Goal: Navigation & Orientation: Find specific page/section

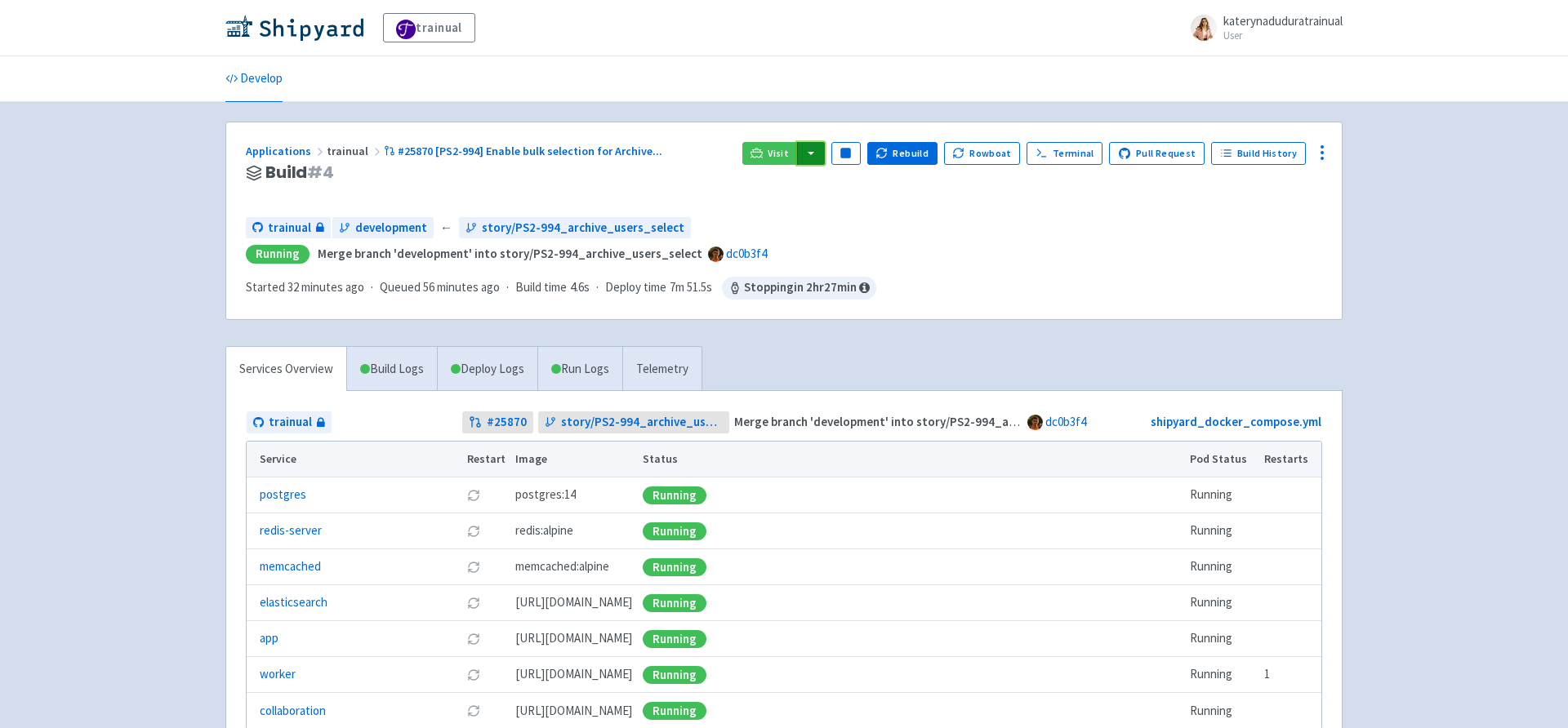
click at [819, 151] on button "button" at bounding box center [810, 153] width 27 height 23
click at [870, 178] on link "trainual (admin)" at bounding box center [873, 187] width 153 height 26
